Goal: Transaction & Acquisition: Purchase product/service

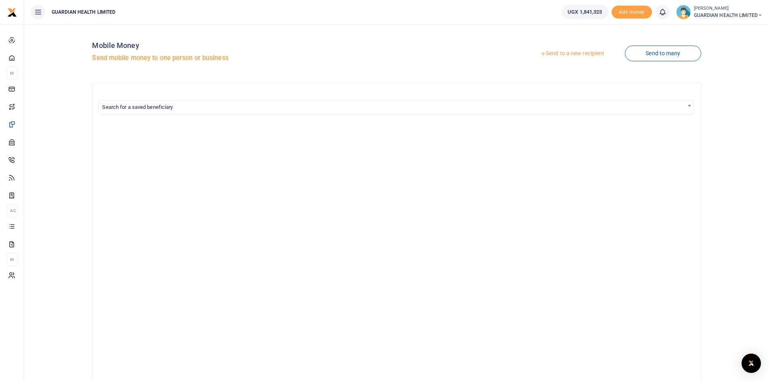
click at [577, 56] on link "Send to a new recipient" at bounding box center [571, 53] width 105 height 15
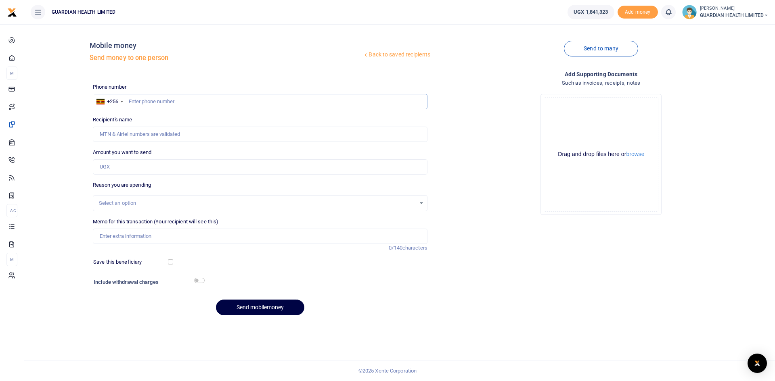
click at [166, 99] on input "text" at bounding box center [260, 101] width 334 height 15
type input "777065211"
type input "[PERSON_NAME]"
click at [151, 170] on input "Amount you want to send" at bounding box center [260, 166] width 334 height 15
type input "11,000,000"
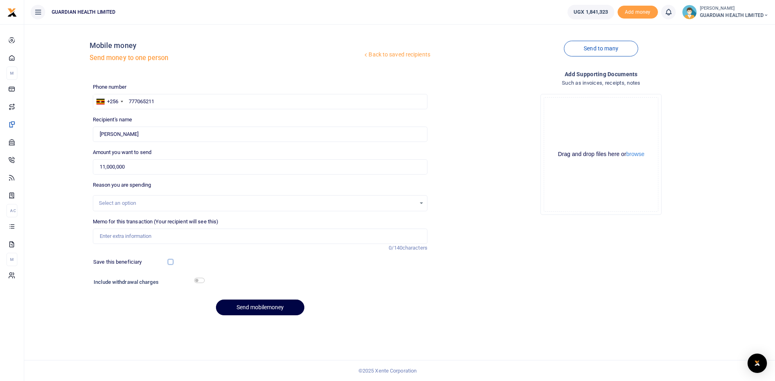
click at [171, 261] on input "checkbox" at bounding box center [170, 261] width 5 height 5
checkbox input "true"
click at [199, 280] on input "checkbox" at bounding box center [199, 280] width 10 height 5
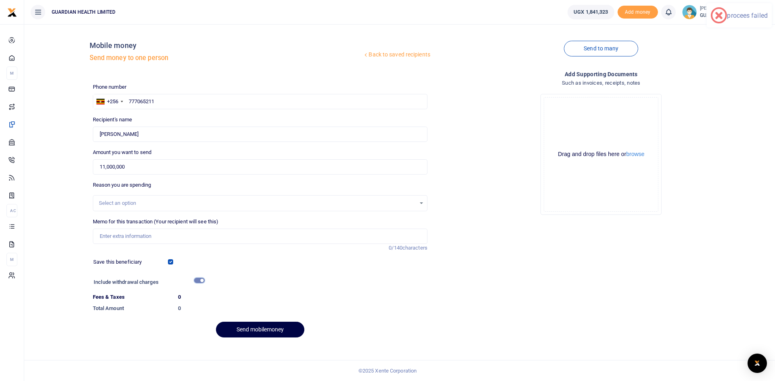
click at [197, 278] on input "checkbox" at bounding box center [199, 280] width 10 height 5
checkbox input "false"
